Goal: Browse casually: Explore the website without a specific task or goal

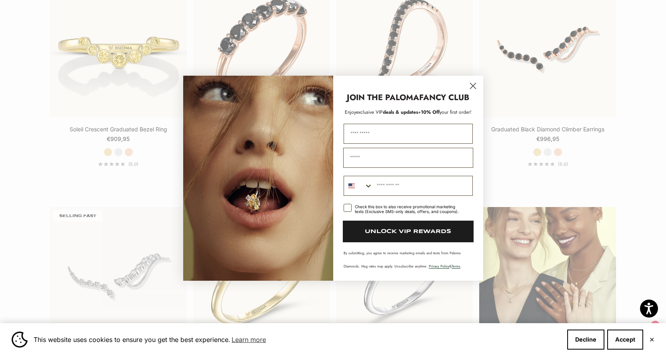
scroll to position [1000, 0]
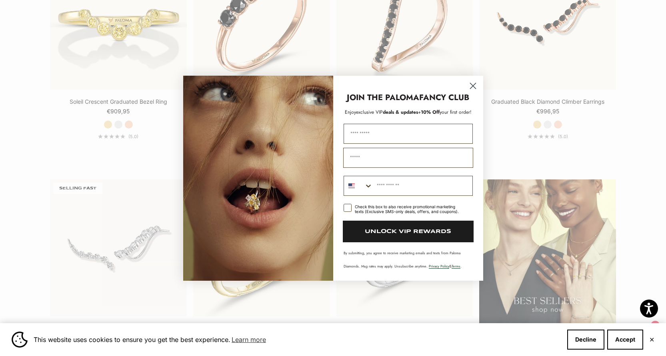
click at [471, 88] on circle "Close dialog" at bounding box center [472, 85] width 13 height 13
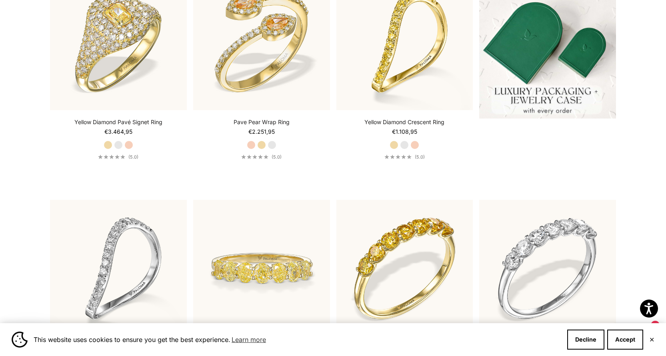
scroll to position [240, 0]
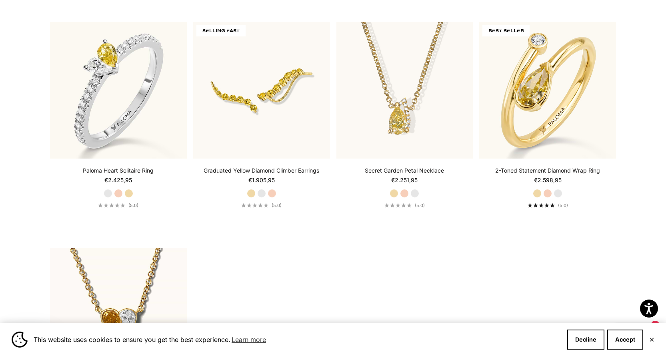
scroll to position [1721, 0]
